Goal: Task Accomplishment & Management: Use online tool/utility

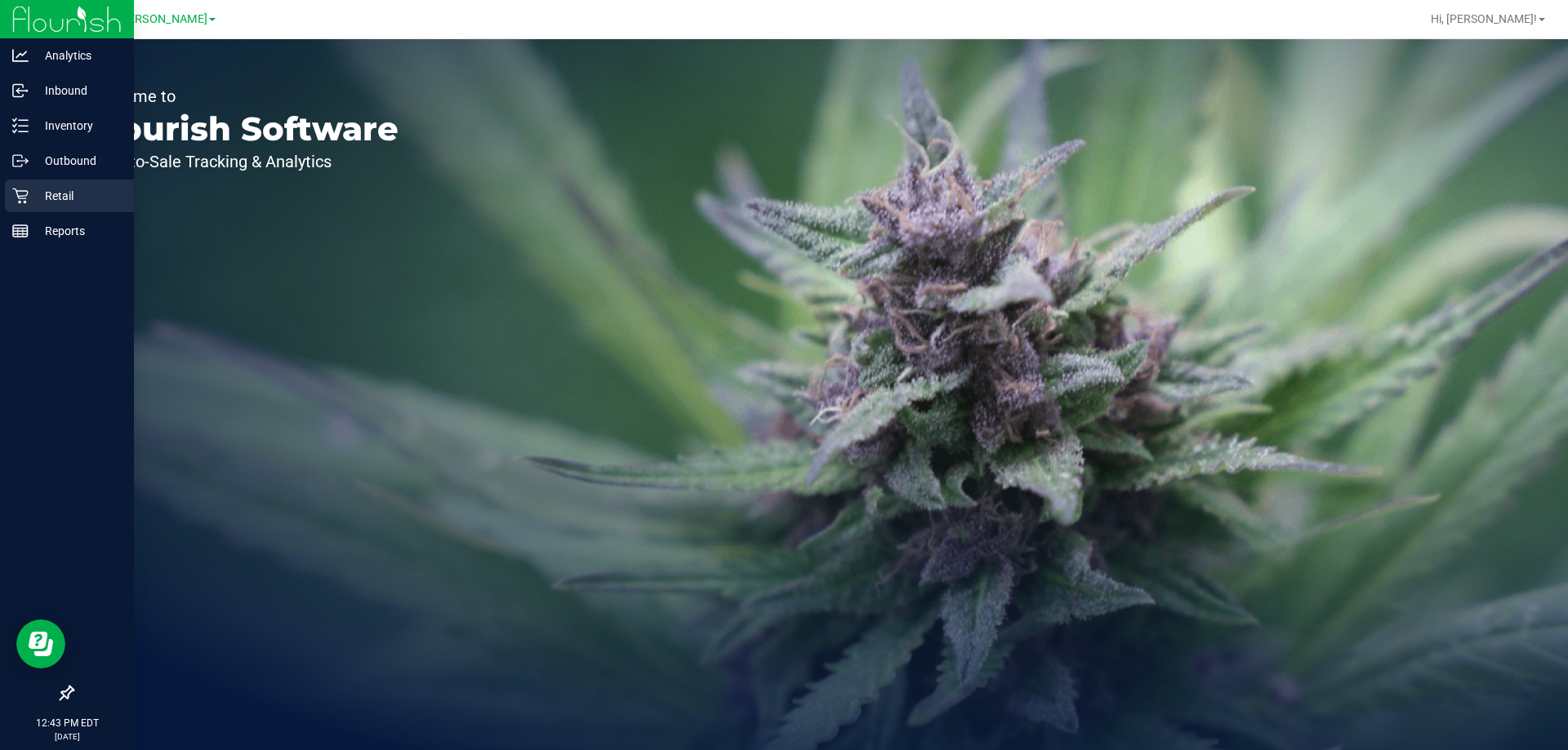
click at [50, 203] on p "Retail" at bounding box center [77, 196] width 98 height 19
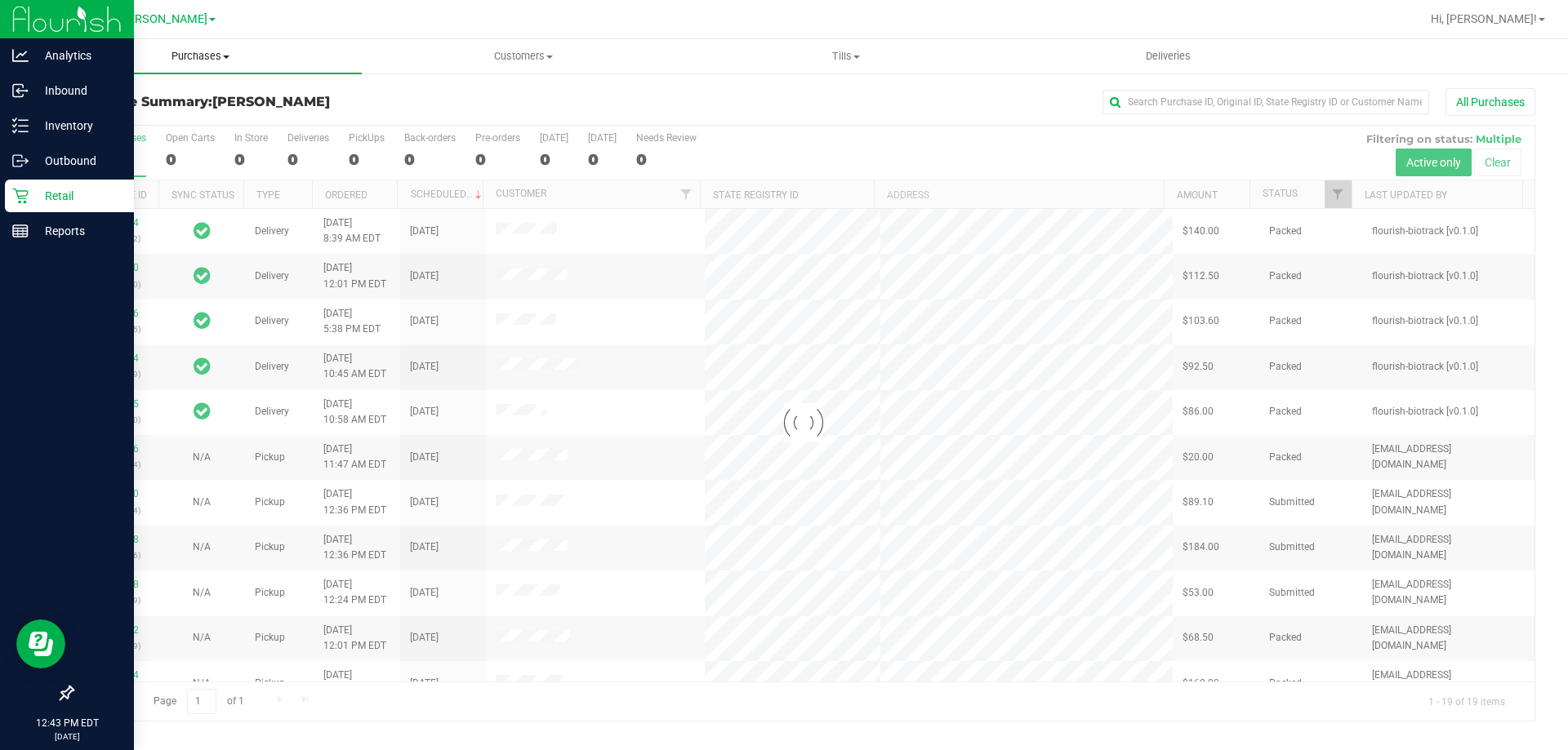
click at [205, 60] on span "Purchases" at bounding box center [200, 56] width 322 height 15
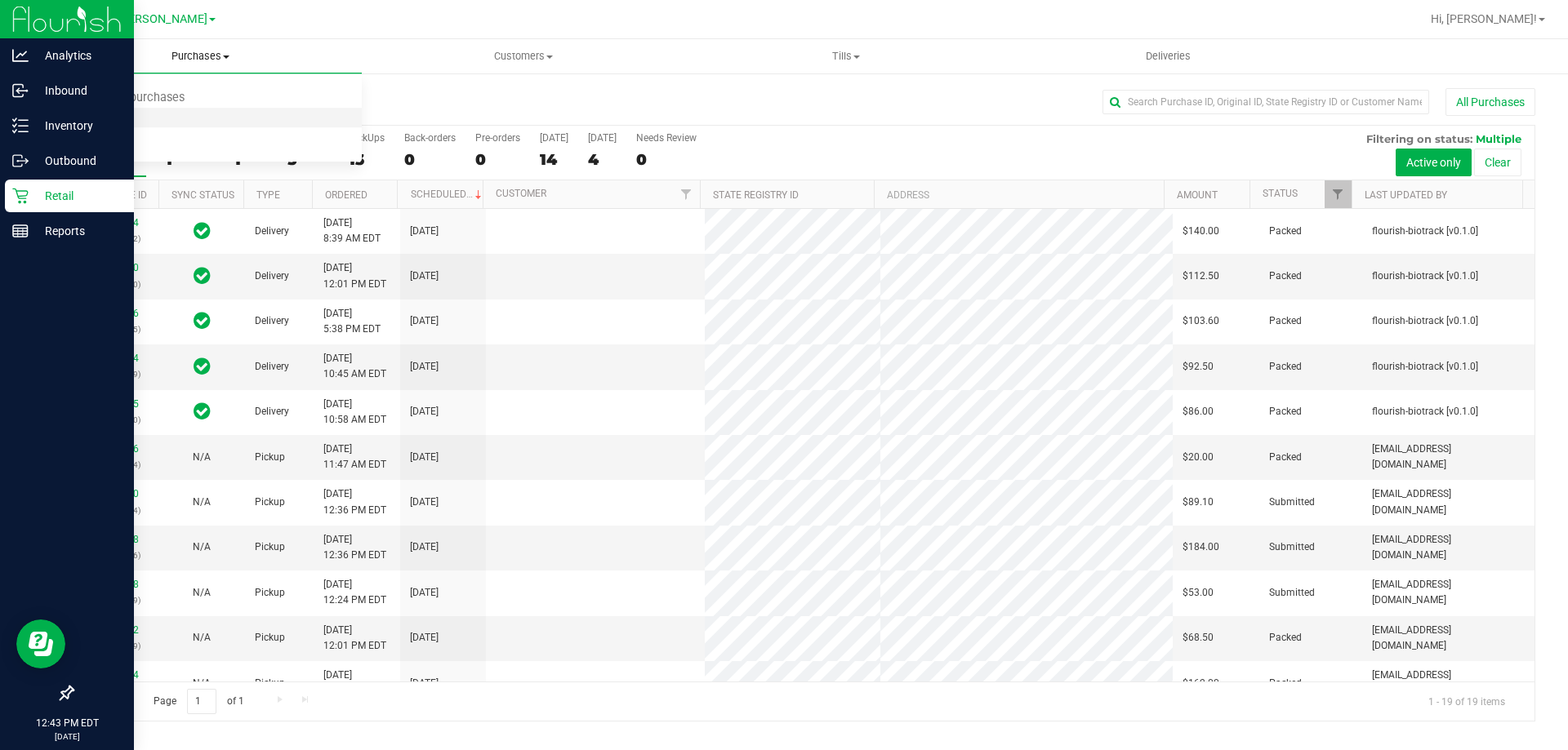
click at [183, 114] on li "Fulfillment" at bounding box center [200, 119] width 322 height 19
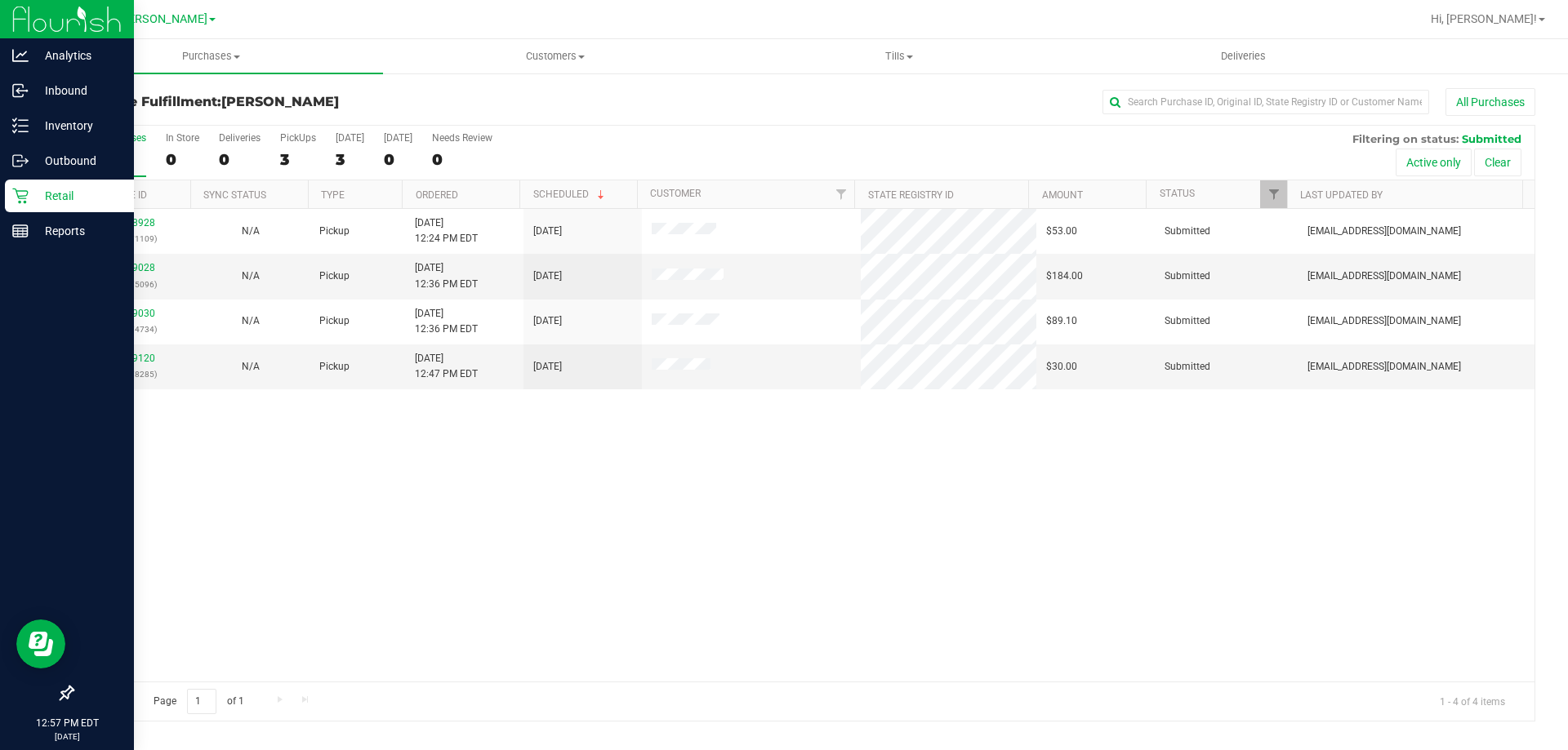
click at [296, 485] on div "11838928 (316971109) N/A Pickup [DATE] 12:24 PM EDT 8/24/2025 $53.00 Submitted …" at bounding box center [803, 445] width 1462 height 473
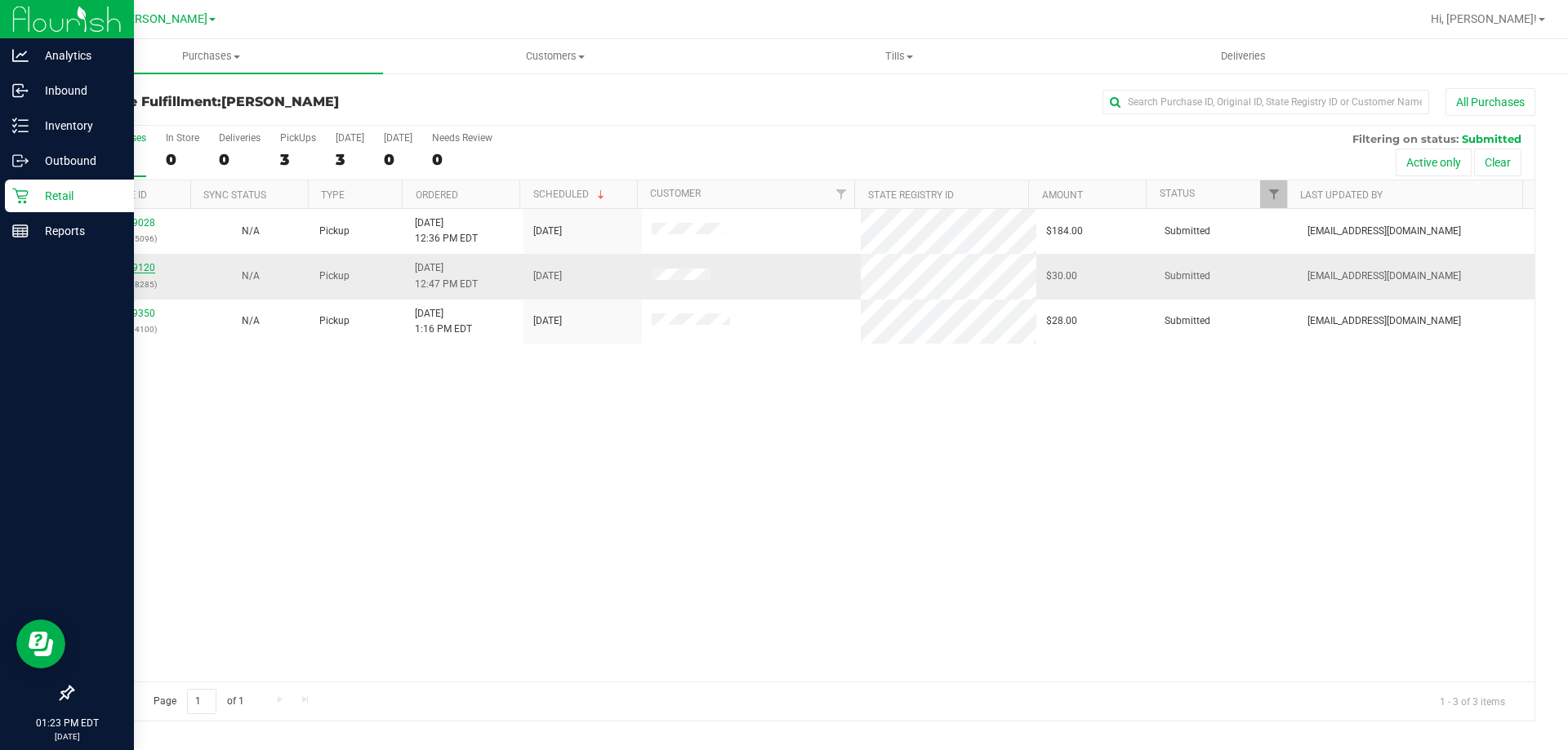
click at [131, 271] on link "11839120" at bounding box center [133, 267] width 46 height 12
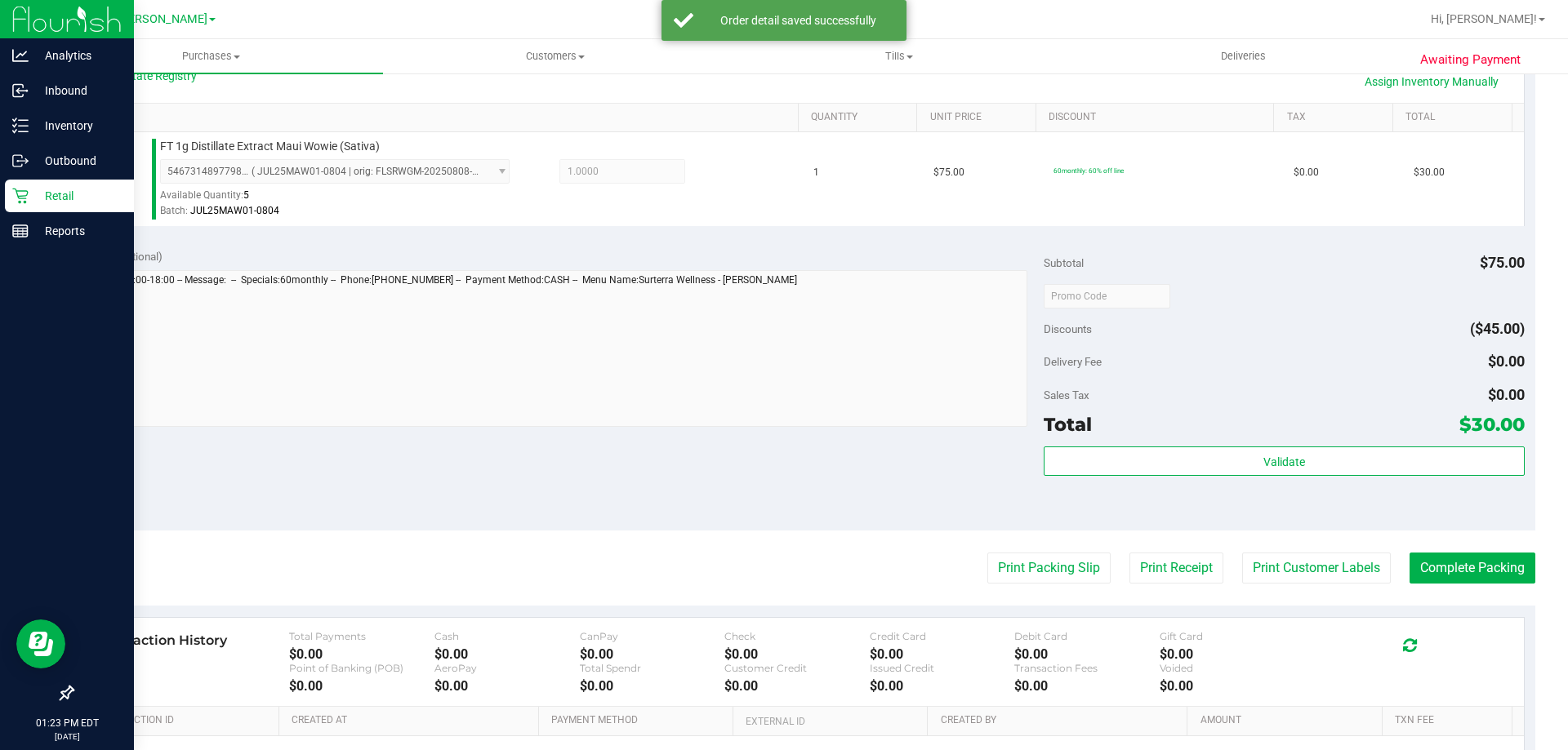
scroll to position [392, 0]
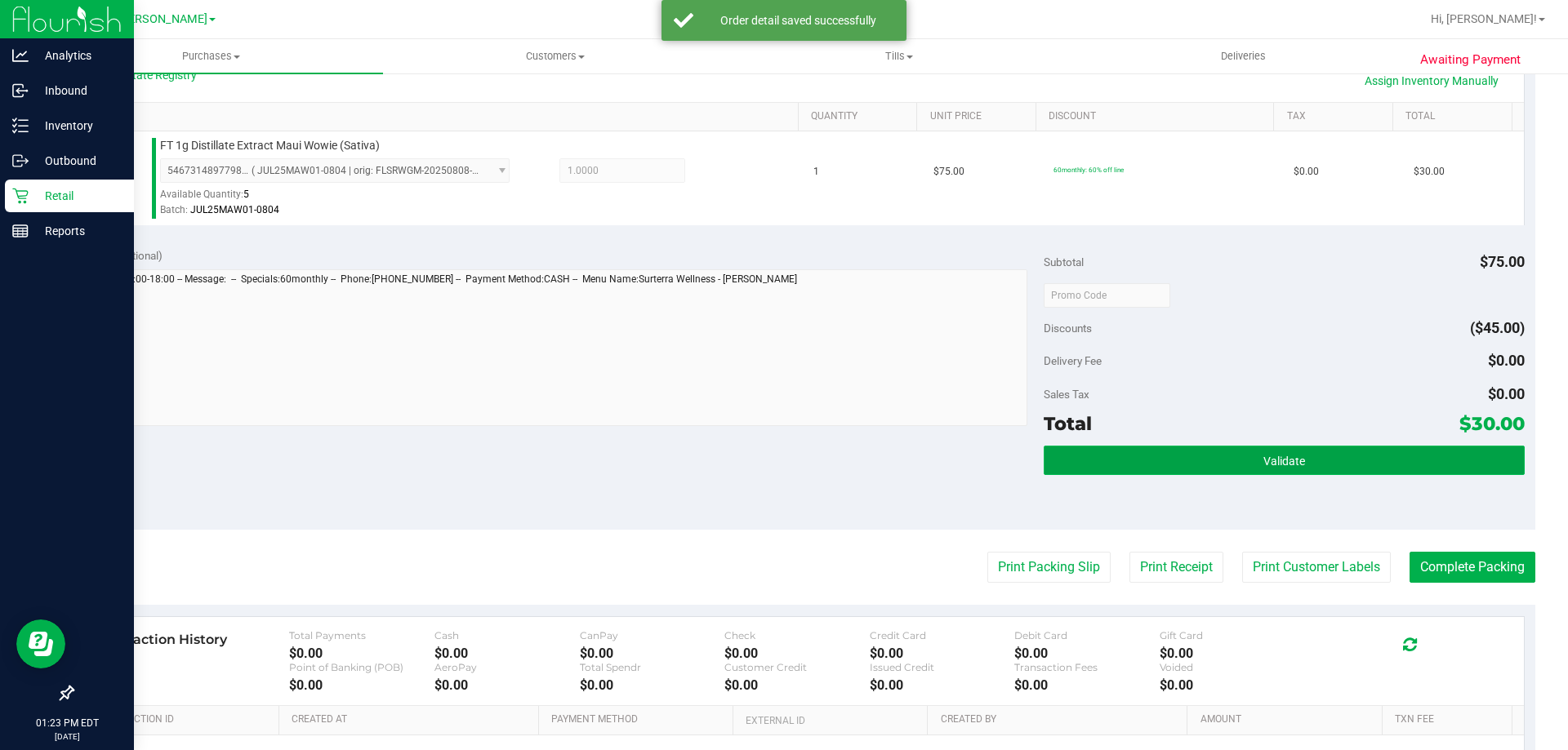
click at [1269, 466] on span "Validate" at bounding box center [1284, 461] width 42 height 13
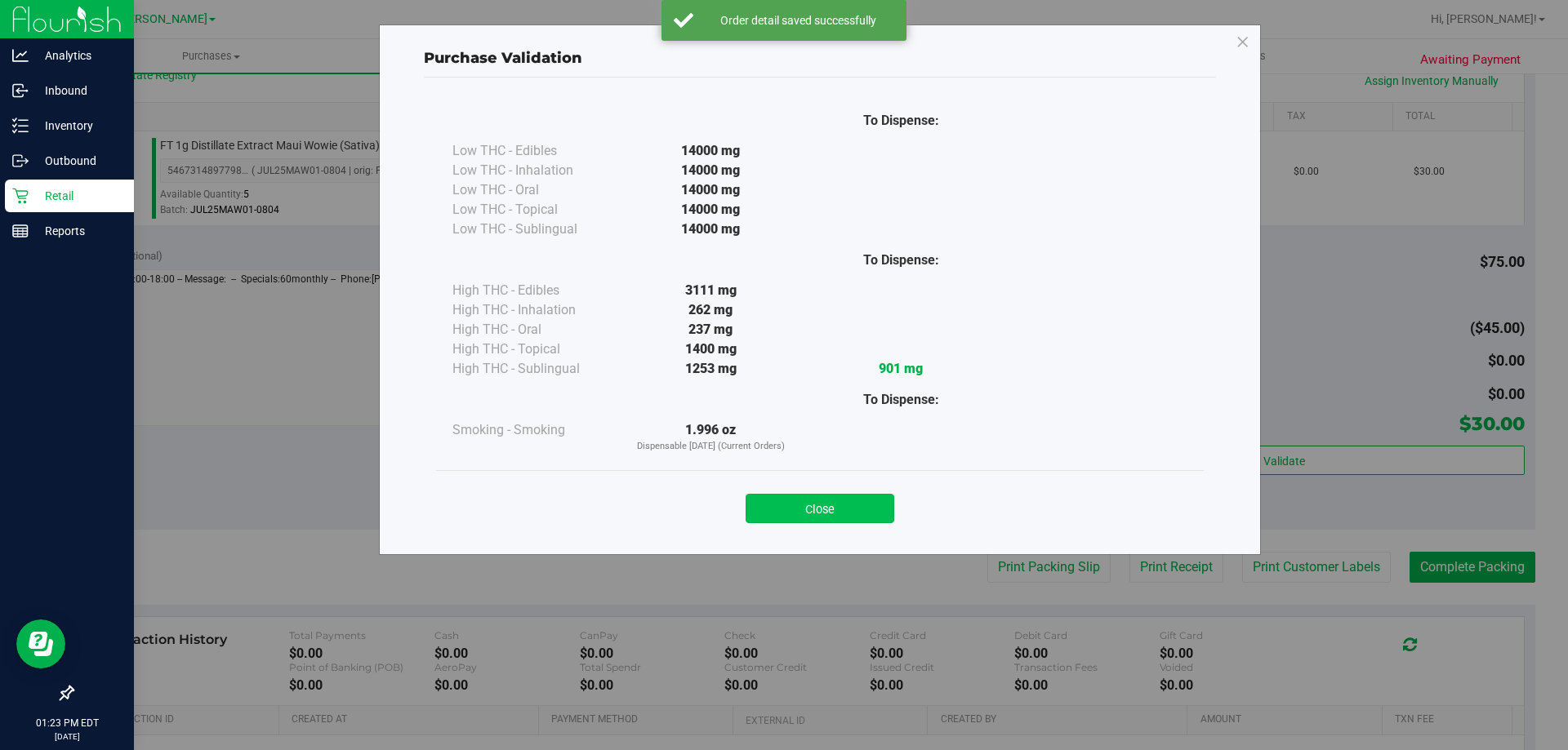
click at [858, 499] on button "Close" at bounding box center [820, 508] width 149 height 29
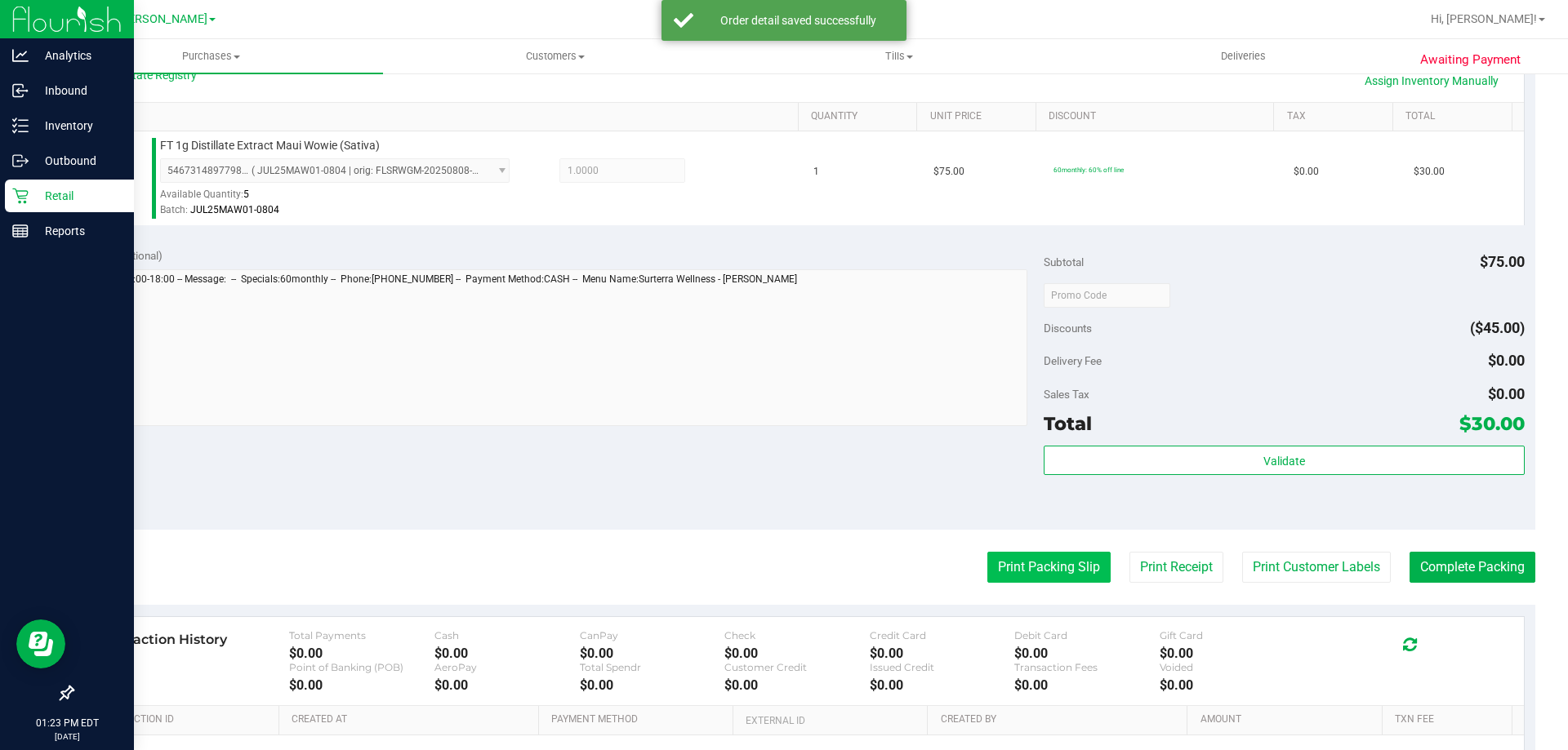
click at [1044, 582] on button "Print Packing Slip" at bounding box center [1049, 567] width 123 height 31
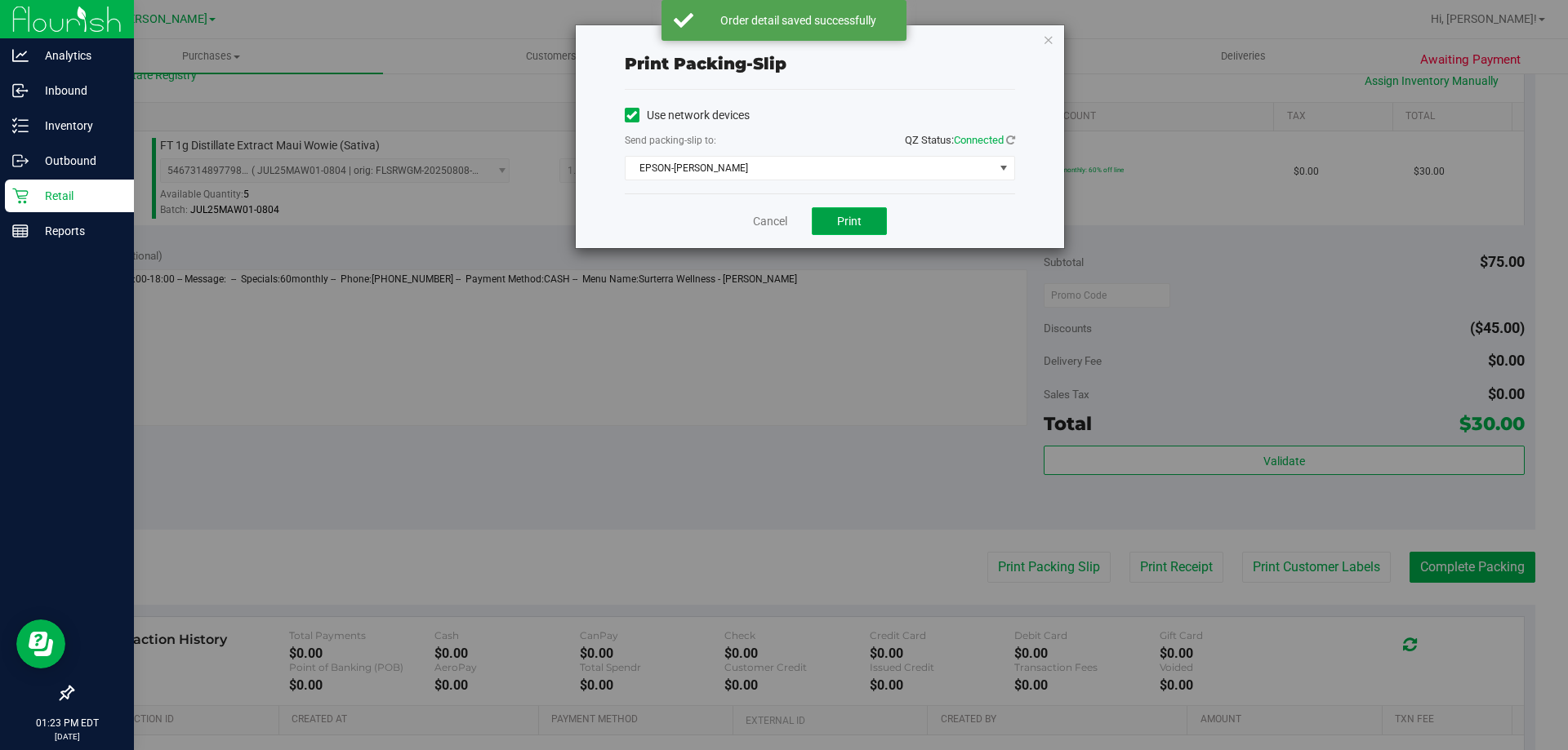
click at [841, 215] on span "Print" at bounding box center [850, 221] width 25 height 13
click at [1048, 43] on icon "button" at bounding box center [1048, 39] width 12 height 19
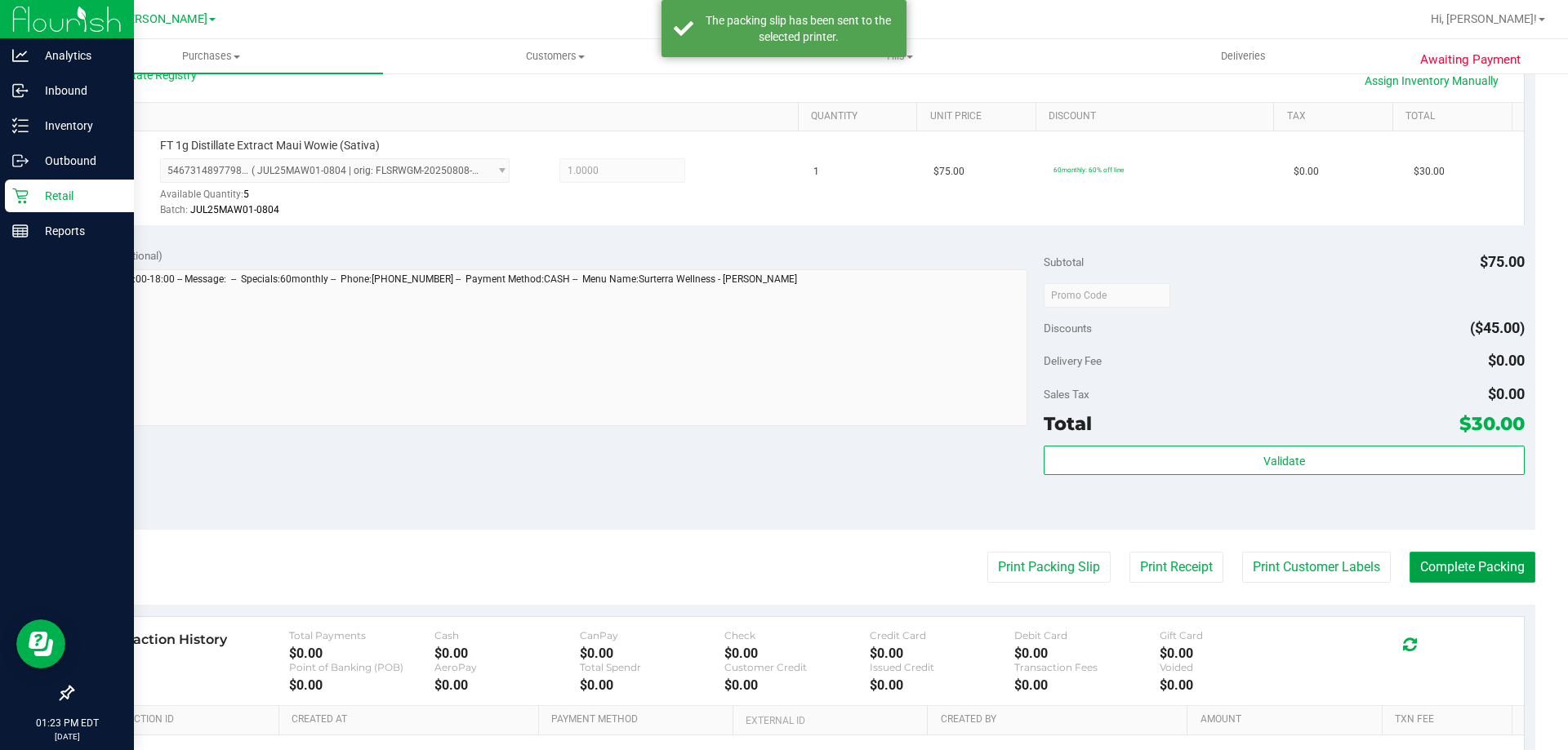
click at [1458, 560] on button "Complete Packing" at bounding box center [1472, 567] width 126 height 31
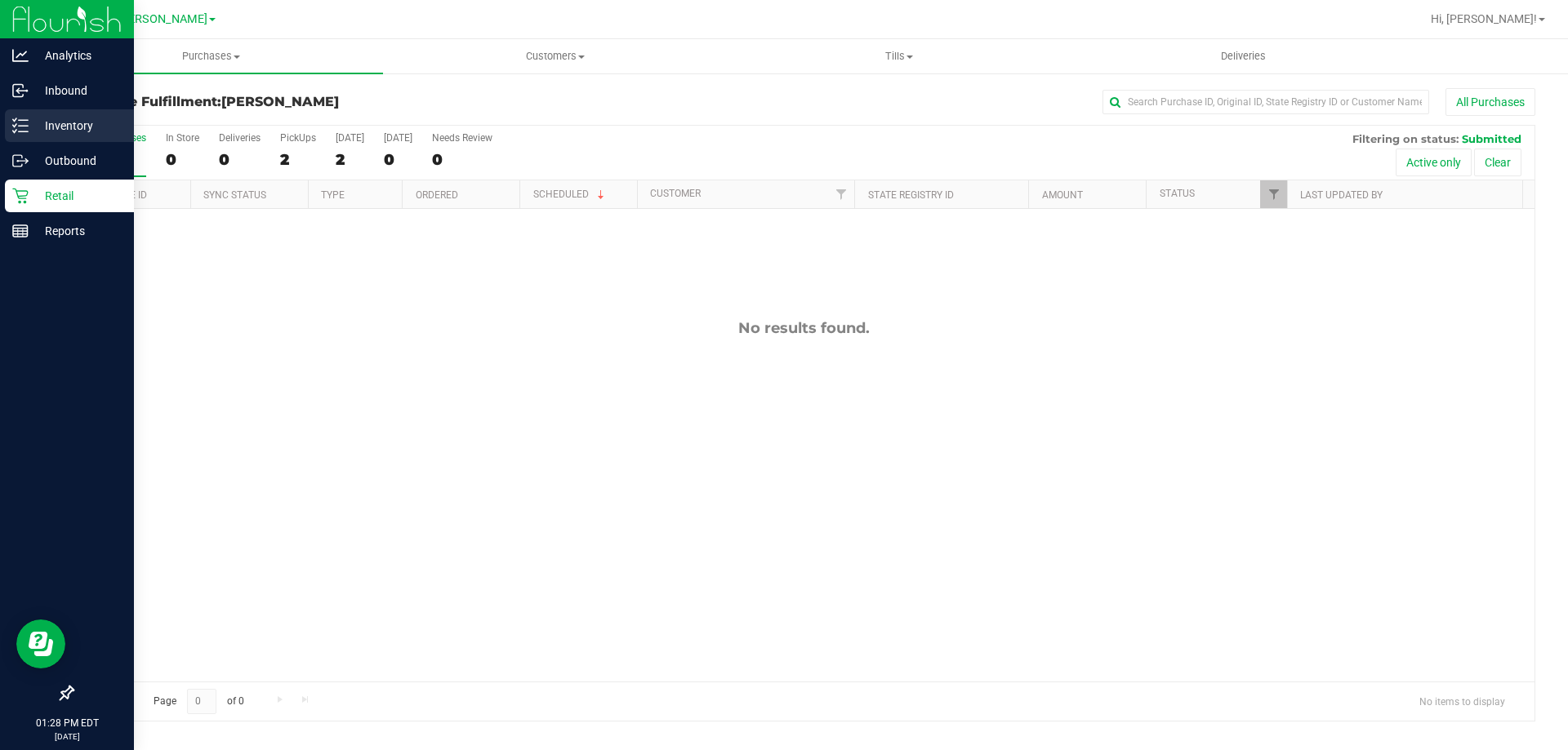
click at [19, 117] on div "Inventory" at bounding box center [70, 126] width 129 height 33
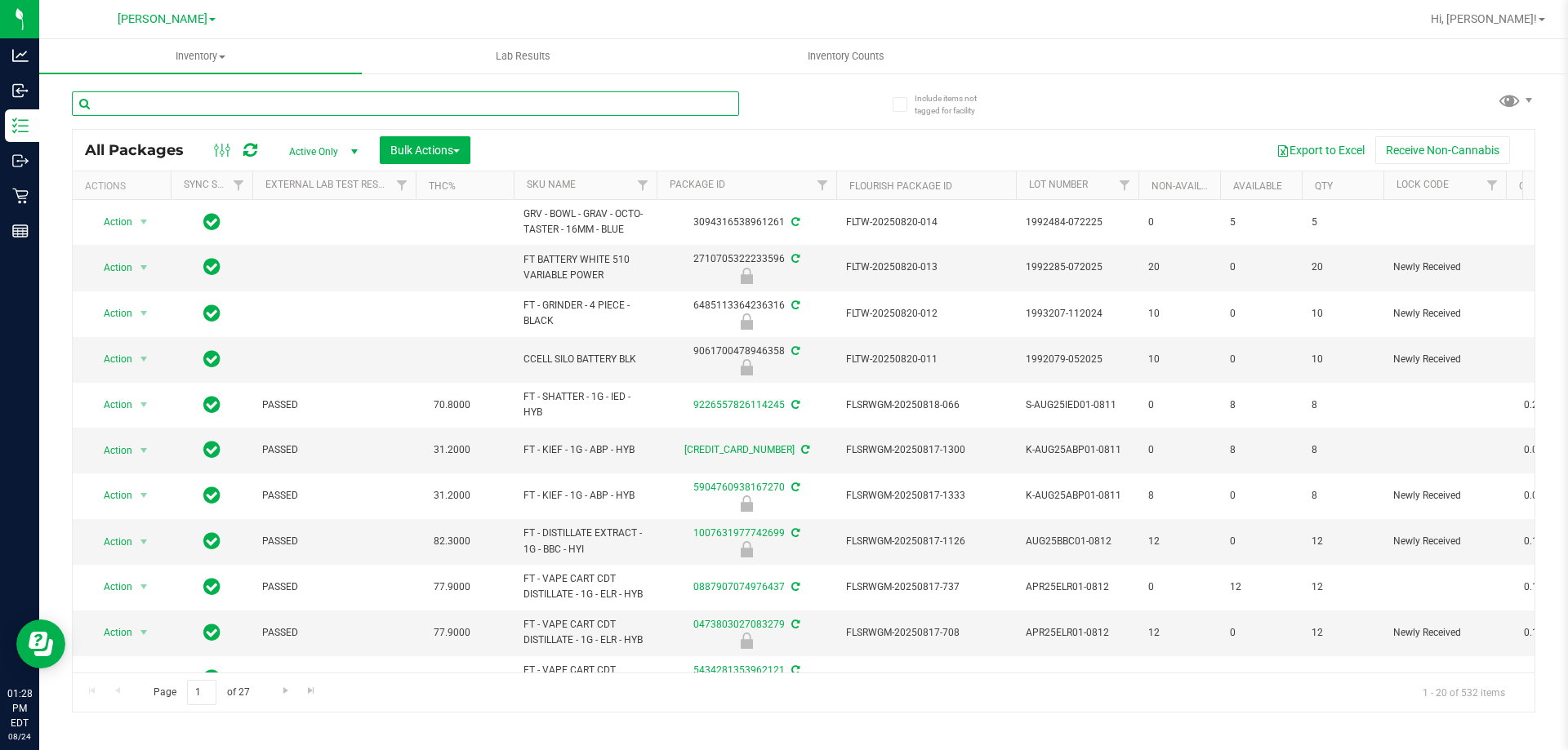
click at [260, 103] on input "text" at bounding box center [405, 104] width 667 height 25
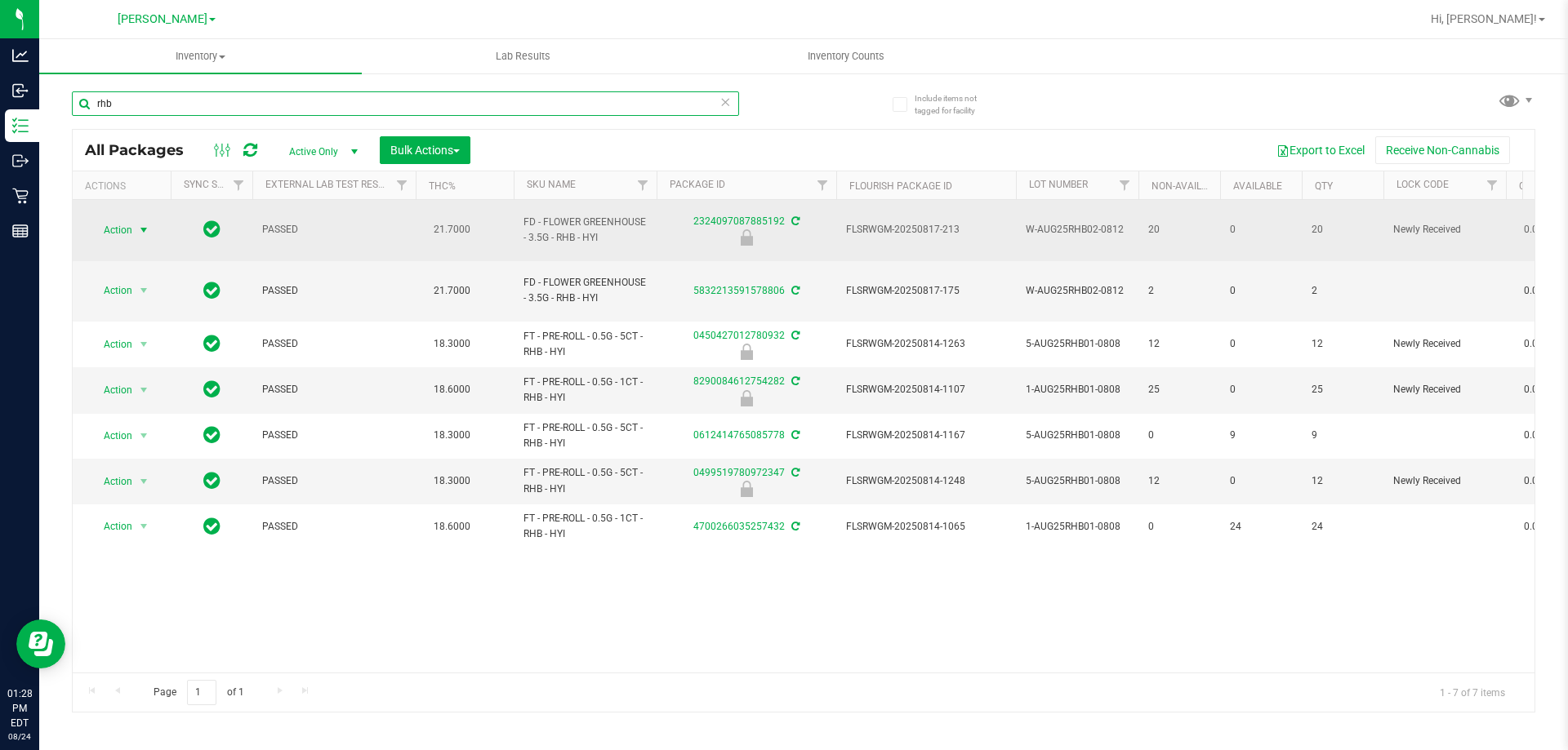
type input "rhb"
click at [128, 224] on span "Action" at bounding box center [112, 230] width 44 height 23
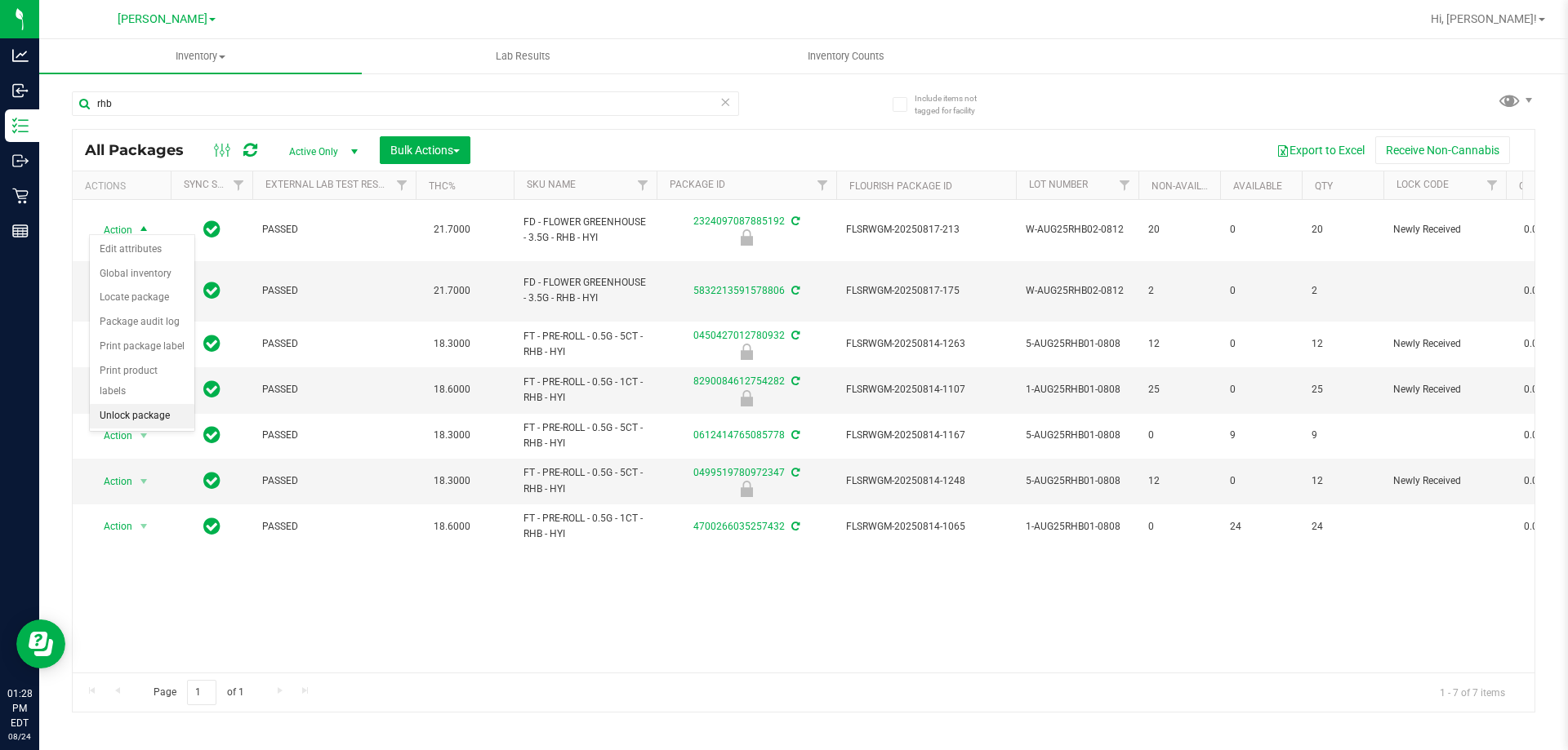
click at [147, 404] on li "Unlock package" at bounding box center [142, 416] width 105 height 25
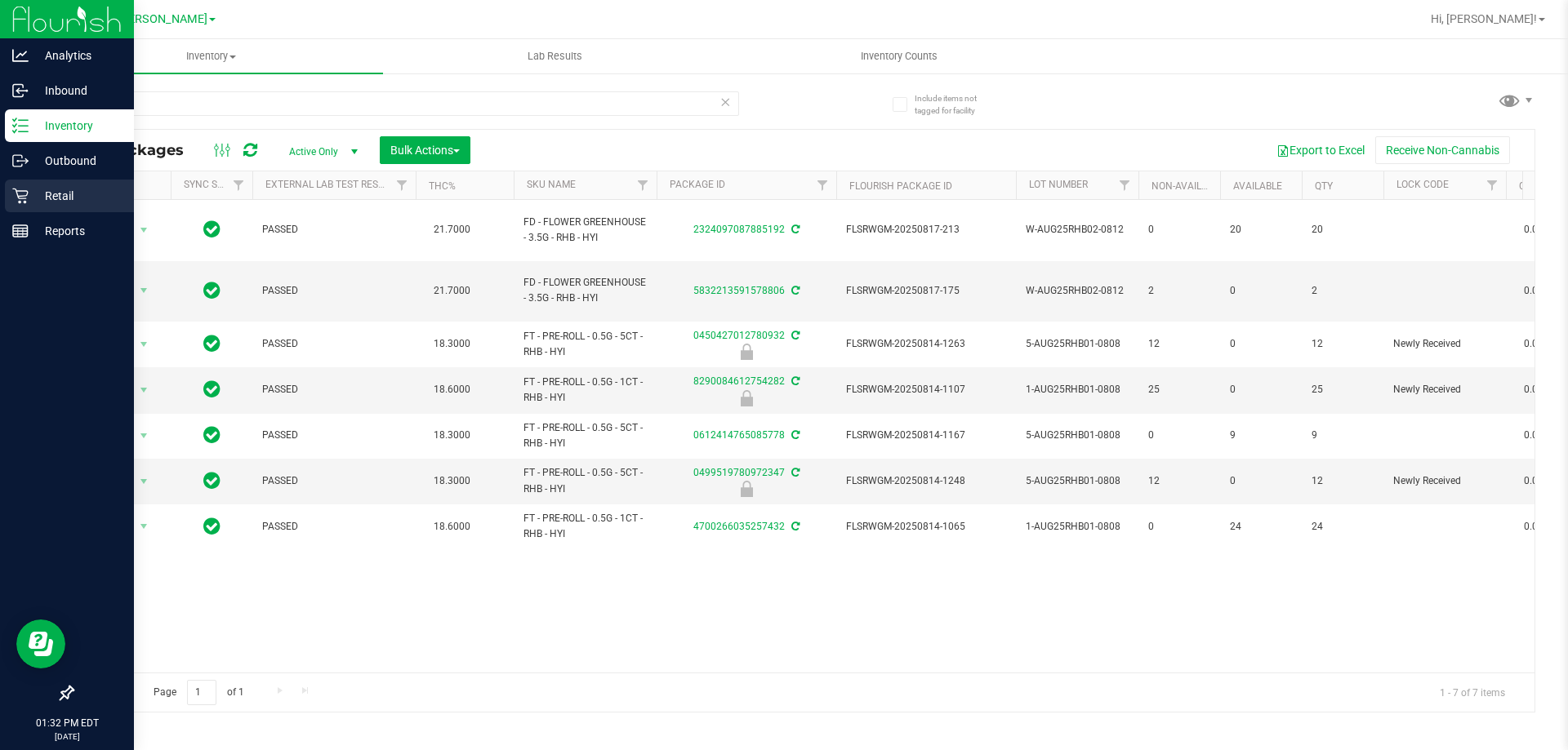
click at [27, 196] on icon at bounding box center [20, 196] width 16 height 16
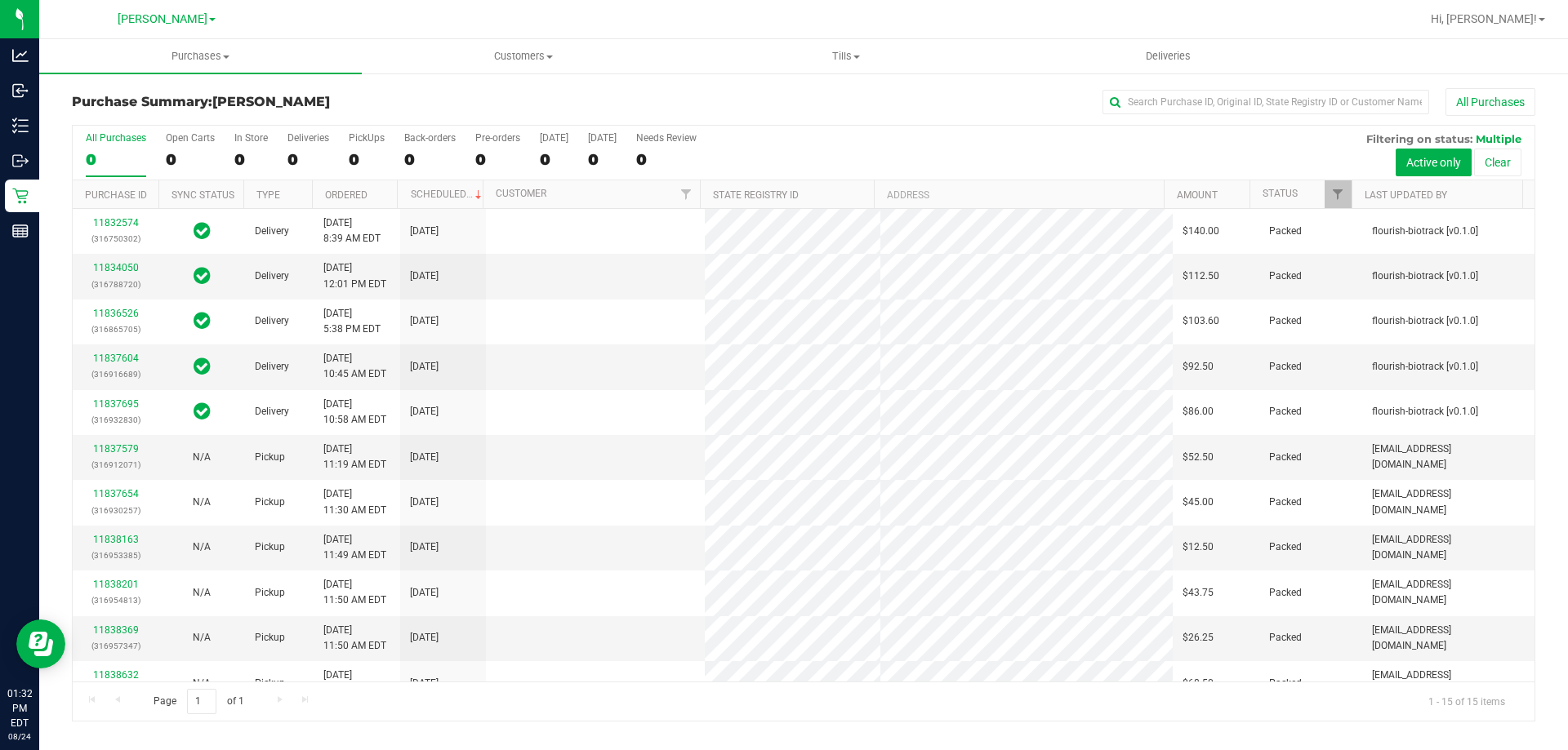
click at [201, 36] on nav "[PERSON_NAME] Hi, [PERSON_NAME]!" at bounding box center [803, 19] width 1529 height 39
click at [213, 59] on span "Purchases" at bounding box center [200, 56] width 322 height 15
click at [128, 120] on span "Fulfillment" at bounding box center [89, 118] width 101 height 14
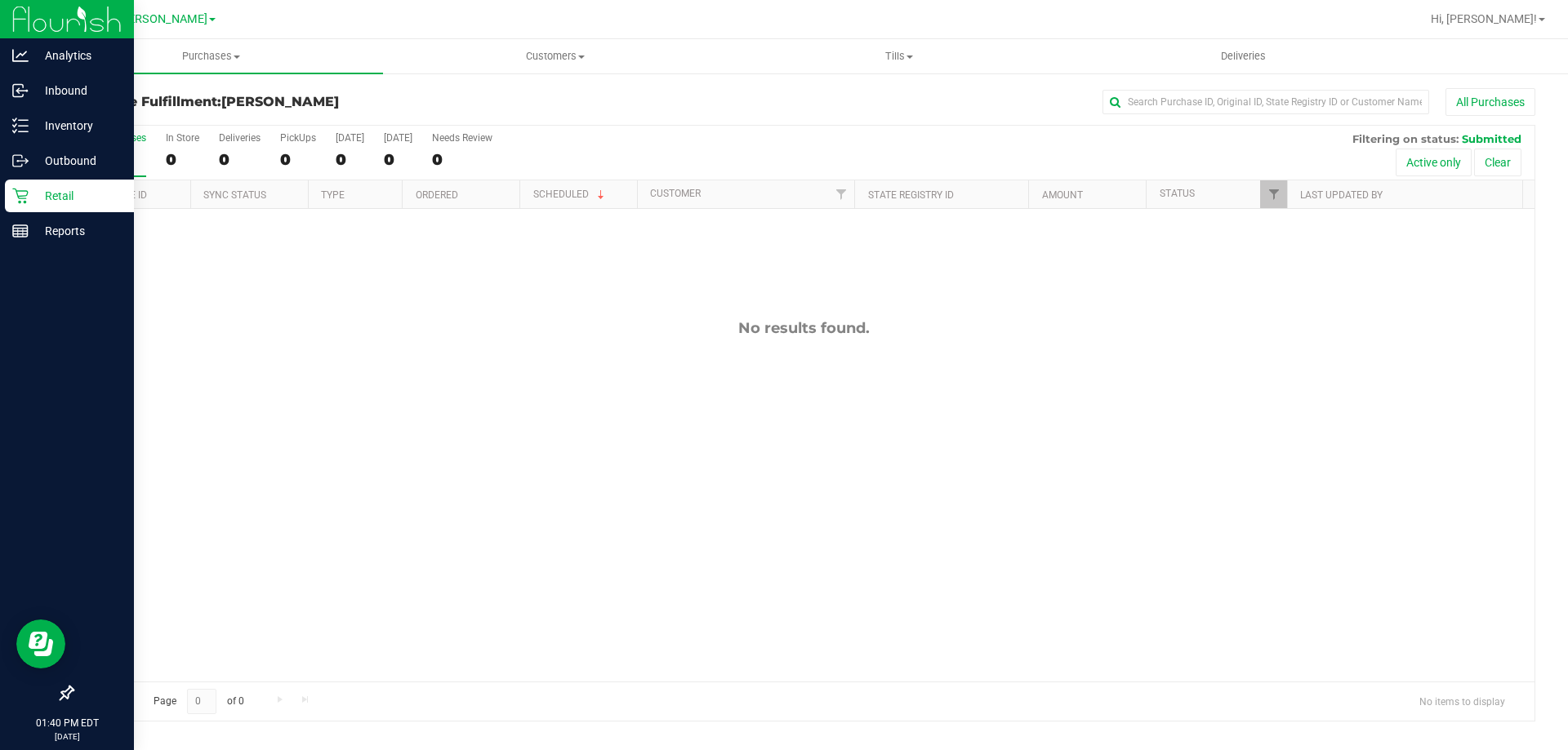
click at [19, 198] on icon at bounding box center [20, 196] width 16 height 16
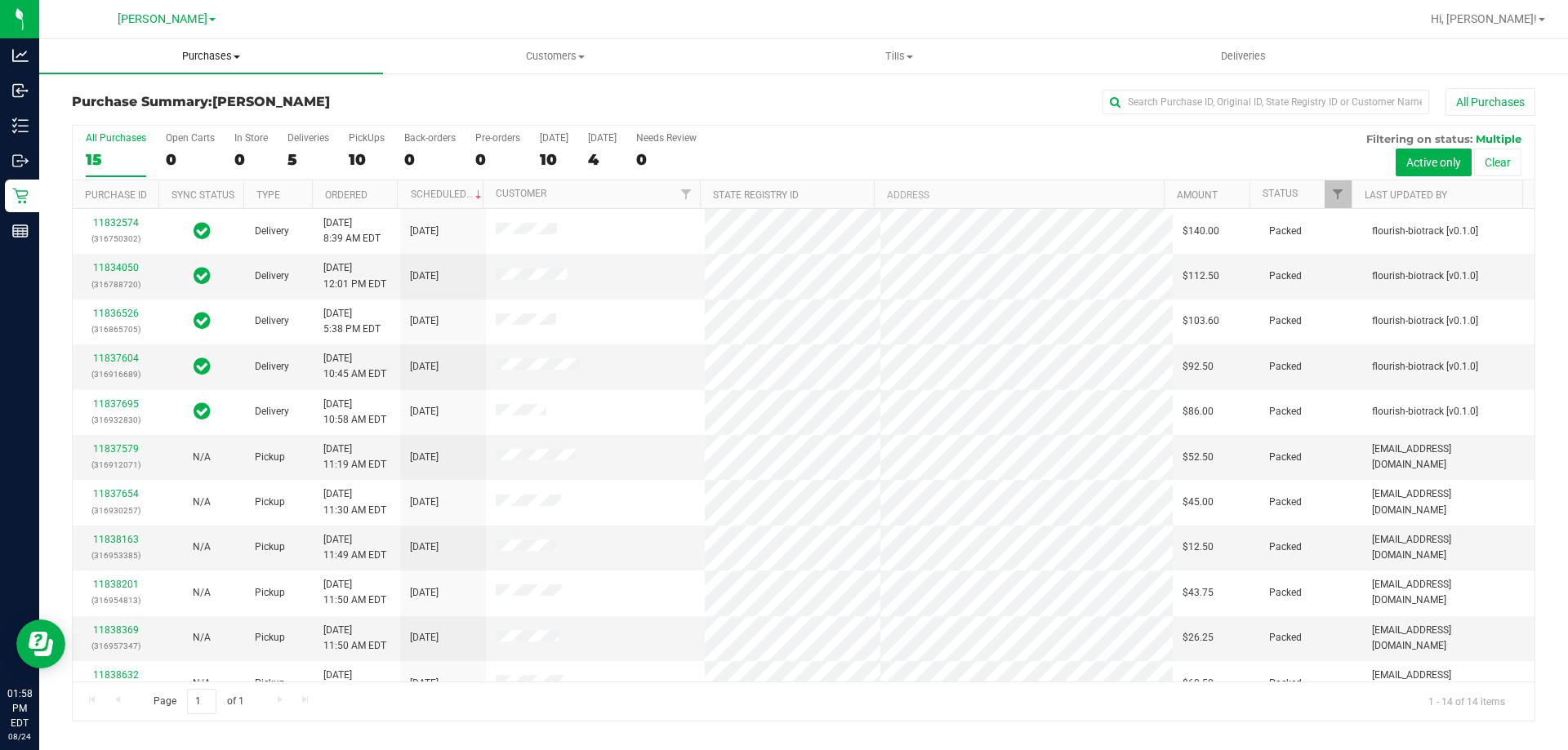
click at [215, 61] on span "Purchases" at bounding box center [211, 56] width 344 height 15
click at [104, 125] on span "Fulfillment" at bounding box center [89, 118] width 101 height 14
